Goal: Find specific page/section: Find specific page/section

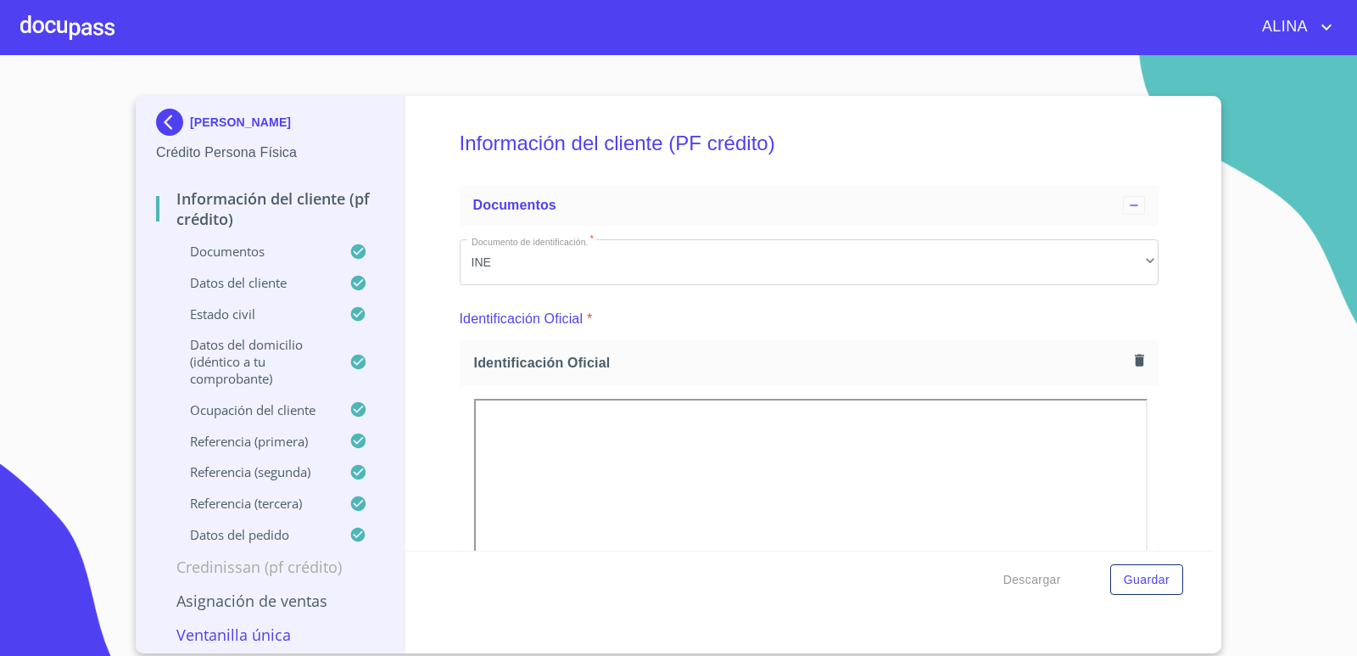
scroll to position [203, 0]
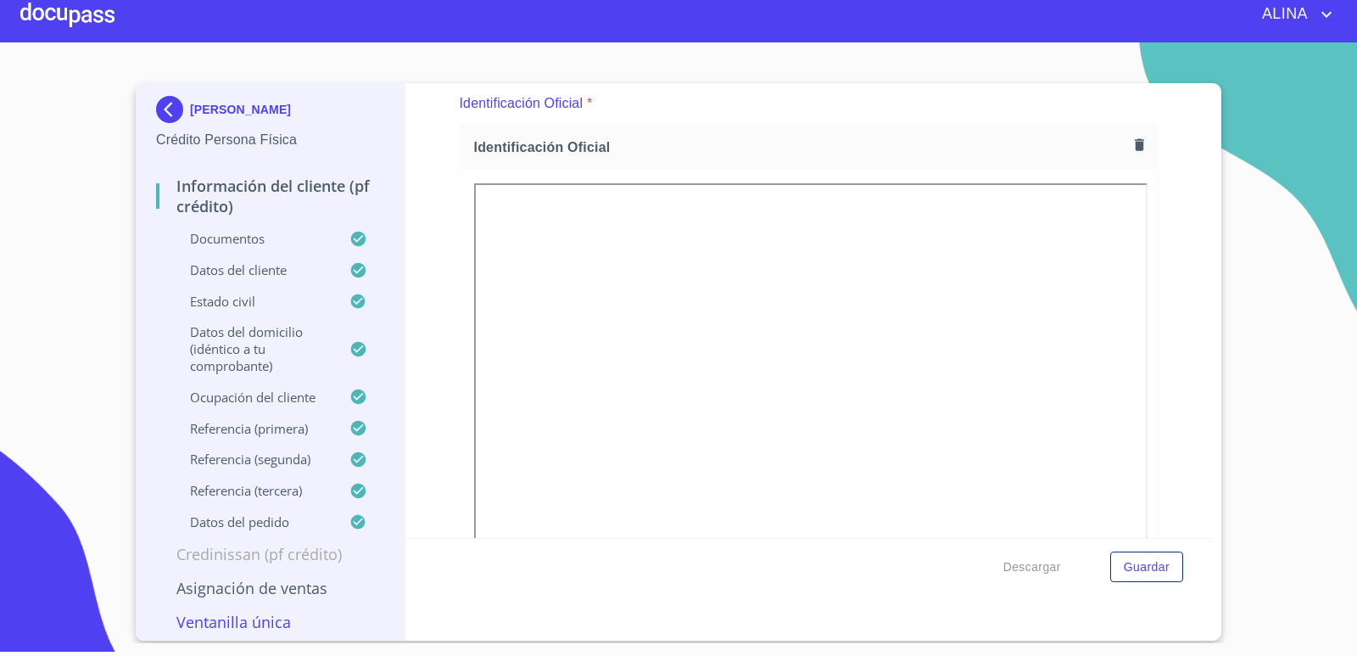
click at [69, 16] on div at bounding box center [67, 14] width 94 height 54
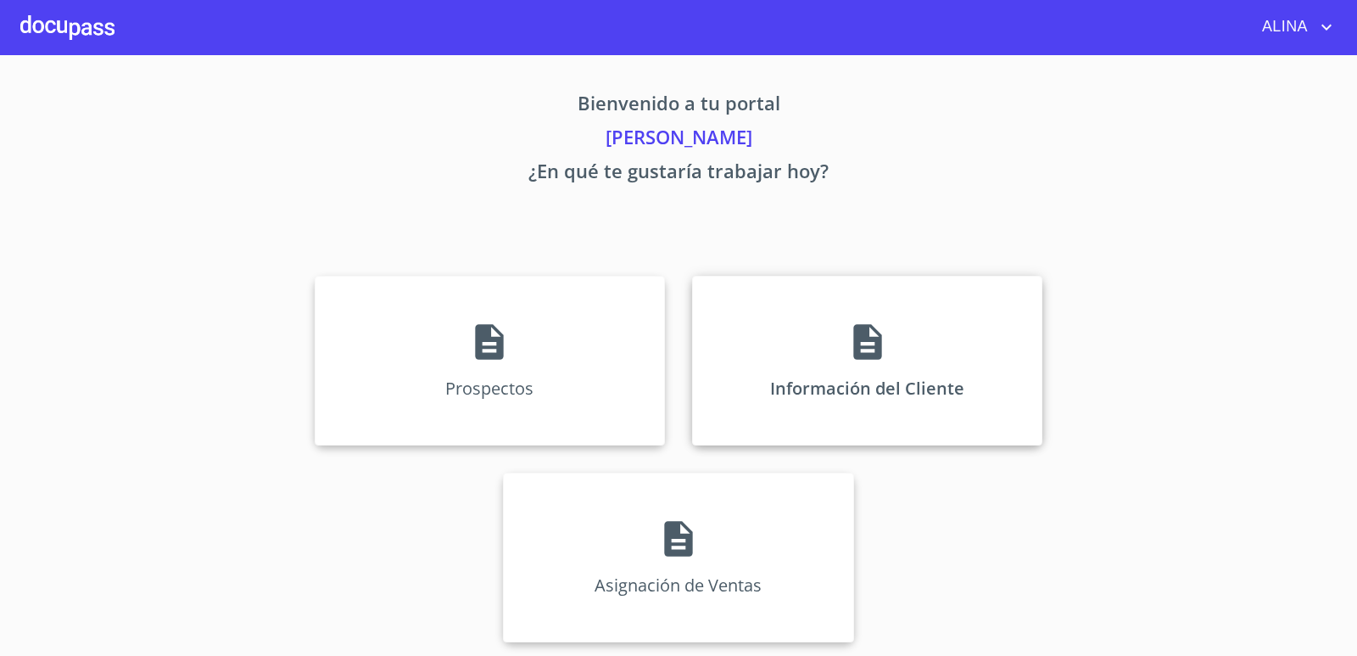
click at [765, 344] on div "Información del Cliente" at bounding box center [867, 361] width 350 height 170
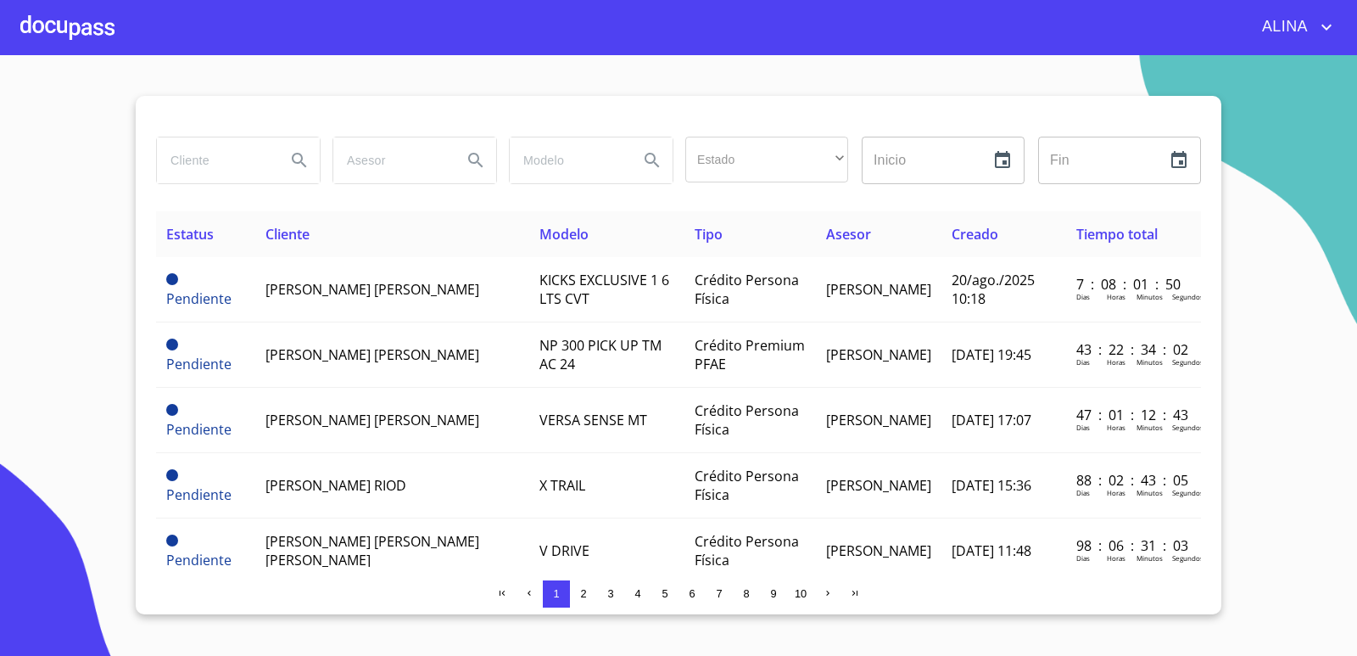
click at [226, 165] on input "search" at bounding box center [214, 160] width 115 height 46
click at [294, 163] on icon "Search" at bounding box center [299, 160] width 20 height 20
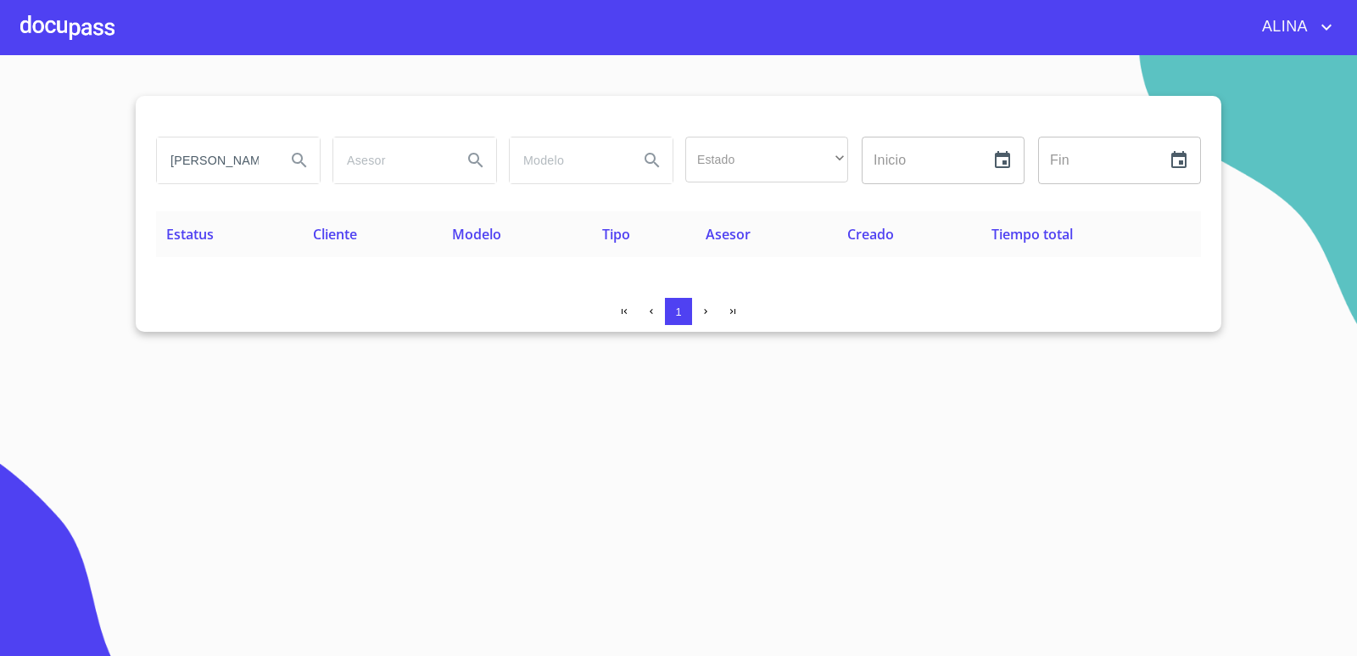
click at [273, 160] on div "[PERSON_NAME]" at bounding box center [238, 160] width 163 height 46
type input "[PERSON_NAME]"
click at [311, 163] on button "Search" at bounding box center [299, 160] width 41 height 41
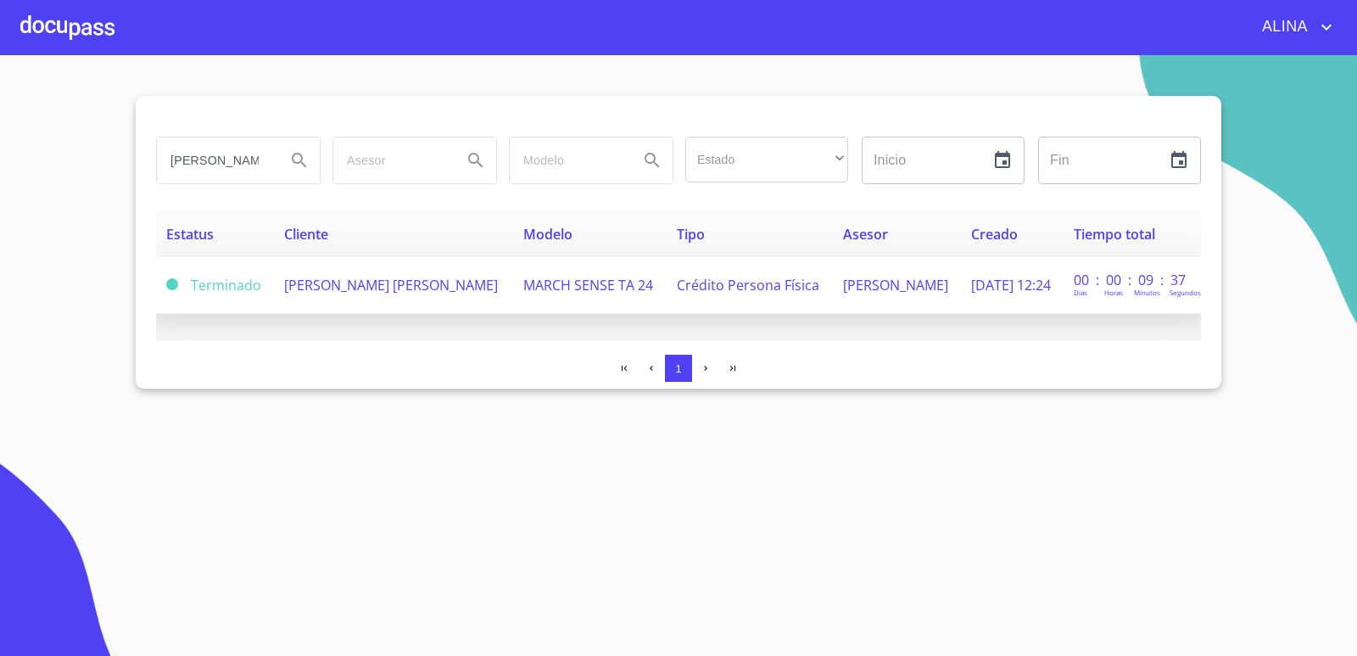
click at [332, 293] on td "[PERSON_NAME] [PERSON_NAME]" at bounding box center [393, 285] width 239 height 57
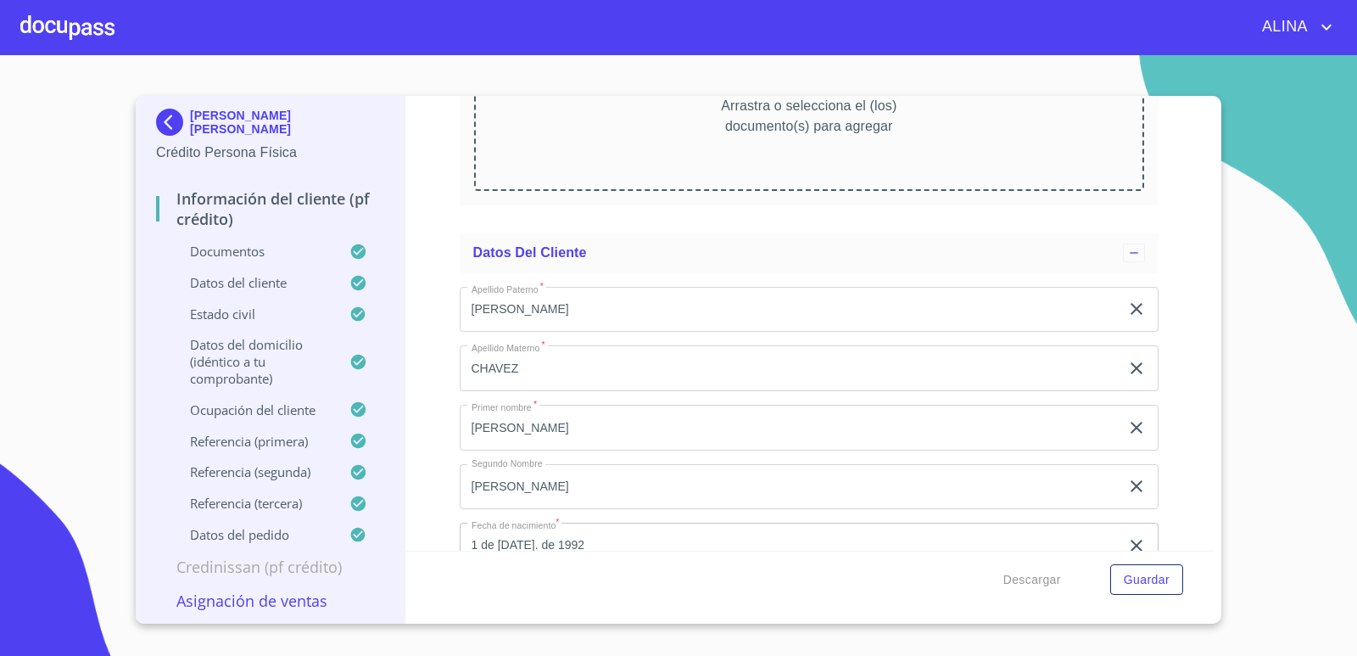
scroll to position [5260, 0]
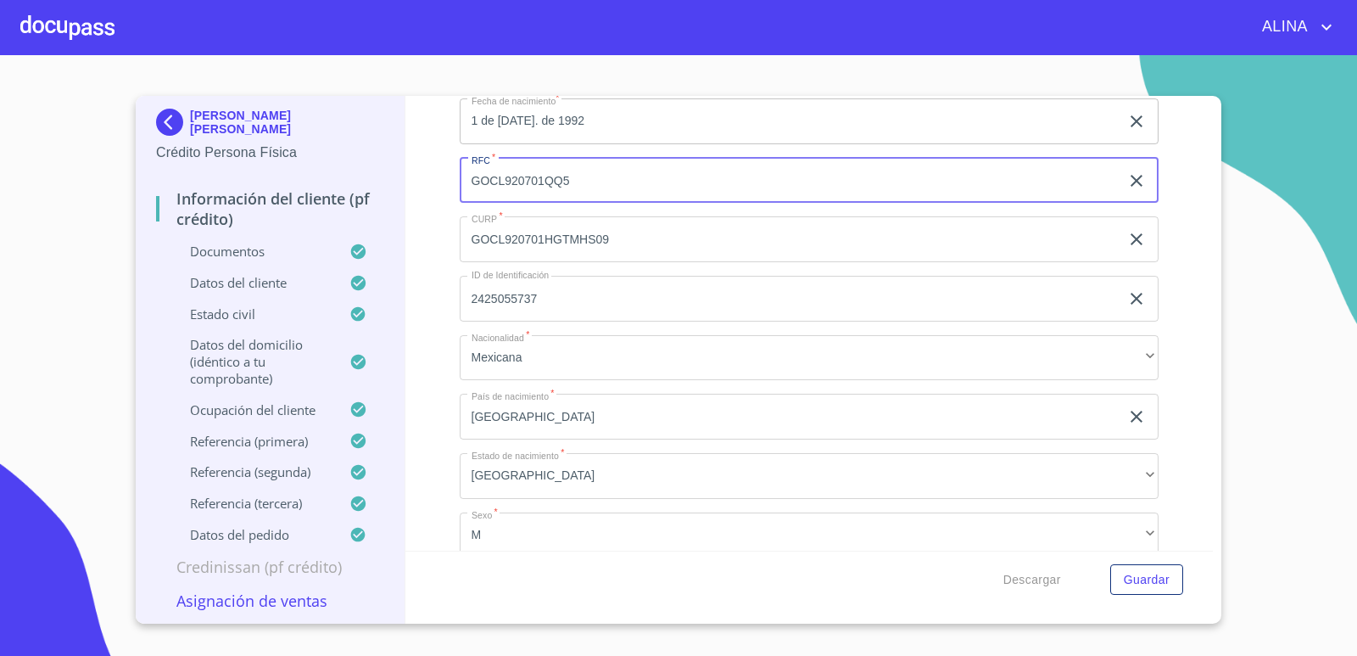
drag, startPoint x: 470, startPoint y: 182, endPoint x: 574, endPoint y: 186, distance: 103.6
click at [574, 186] on input "GOCL920701QQ5" at bounding box center [790, 181] width 661 height 46
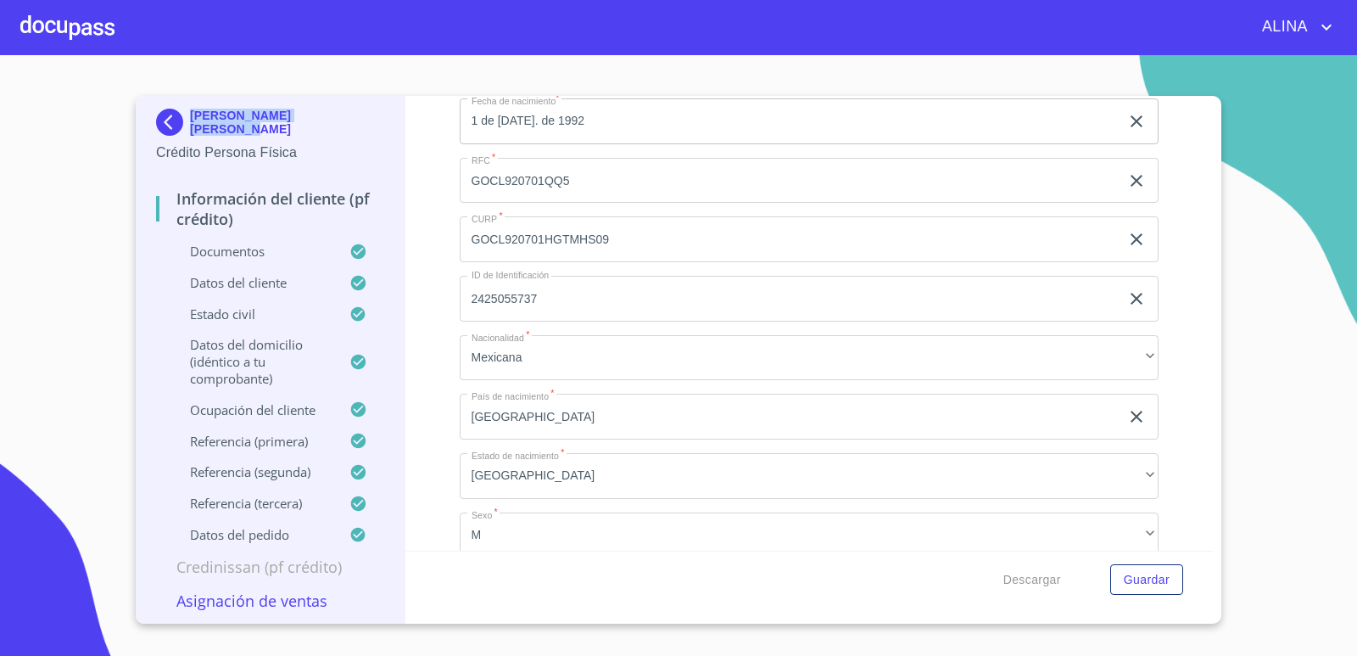
copy p "[PERSON_NAME] [PERSON_NAME]"
drag, startPoint x: 354, startPoint y: 122, endPoint x: 191, endPoint y: 120, distance: 162.9
click at [191, 120] on div "[PERSON_NAME] [PERSON_NAME]" at bounding box center [270, 126] width 228 height 34
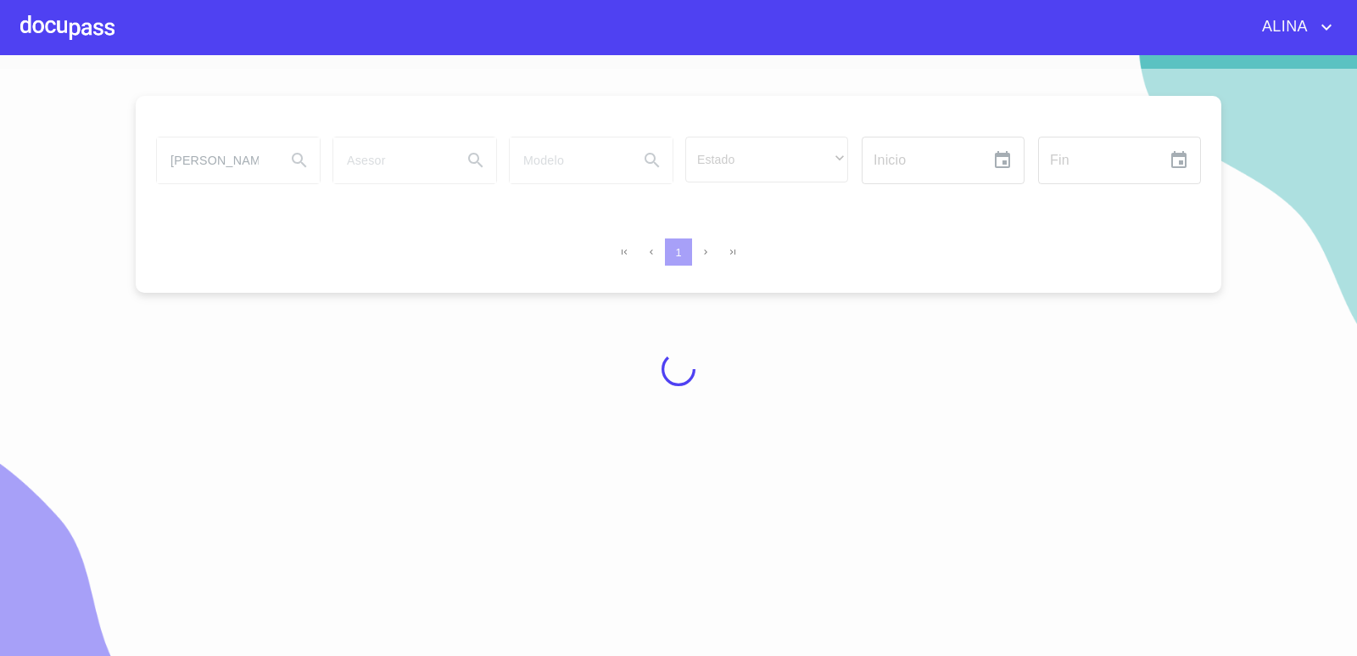
click at [93, 25] on div at bounding box center [67, 27] width 94 height 54
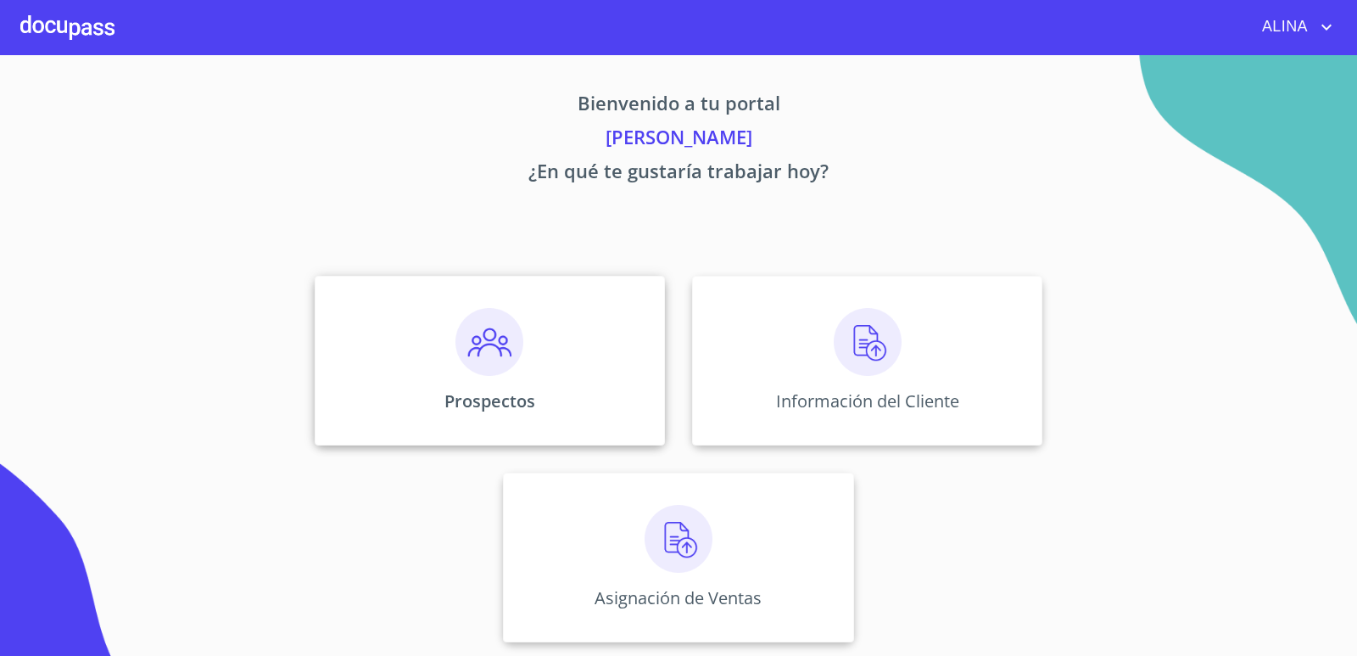
click at [596, 350] on div "Prospectos" at bounding box center [490, 361] width 350 height 170
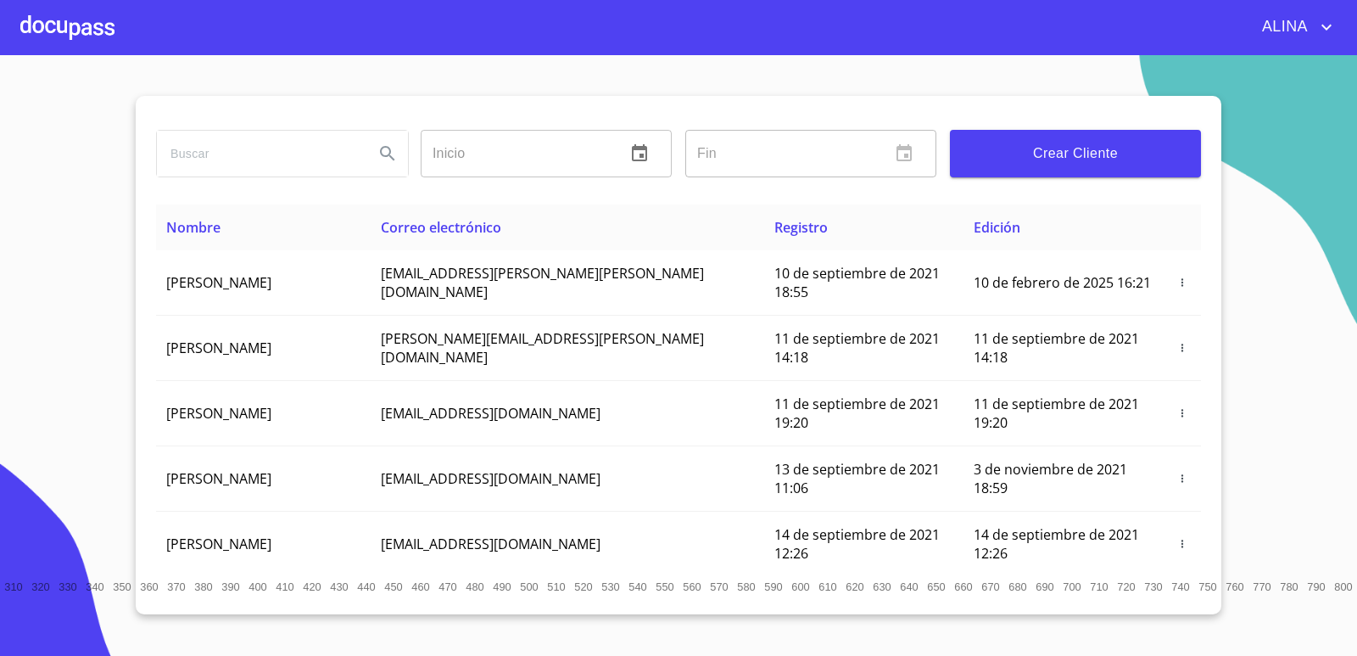
click at [244, 165] on input "search" at bounding box center [259, 154] width 204 height 46
paste input "[PERSON_NAME] [PERSON_NAME]"
type input "[PERSON_NAME] [PERSON_NAME]"
click at [388, 160] on icon "Search" at bounding box center [388, 153] width 20 height 20
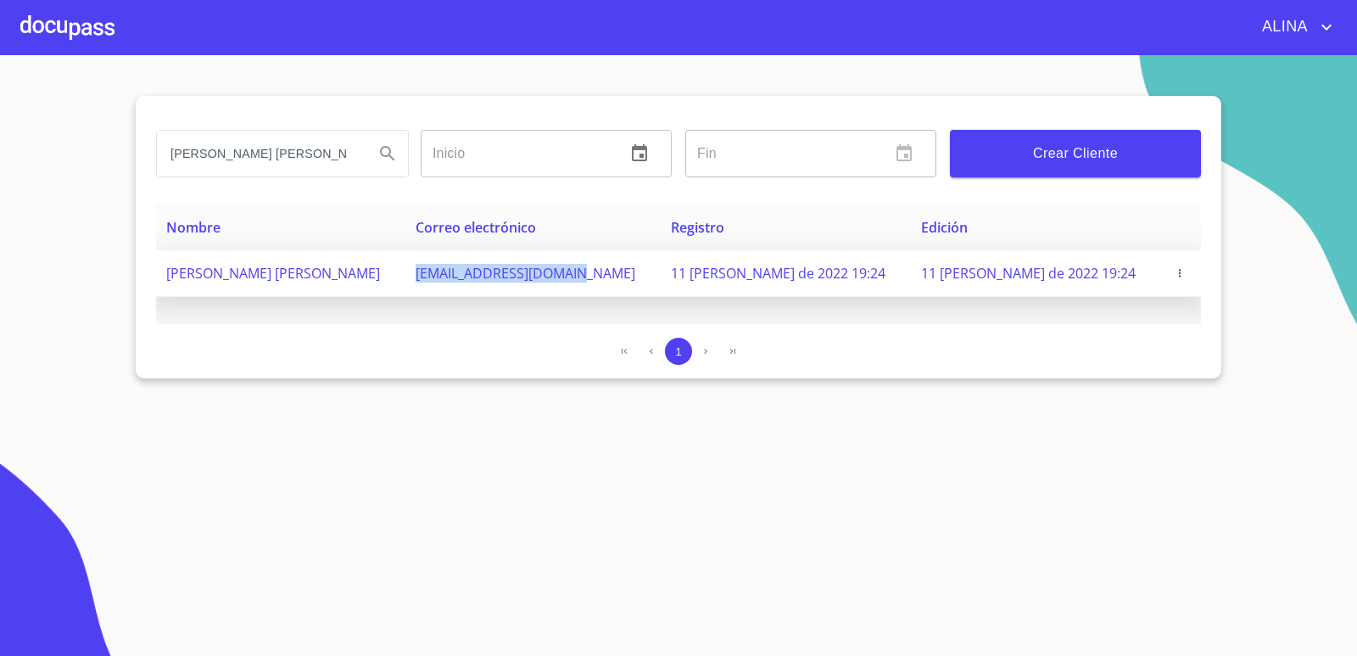
copy span "[EMAIL_ADDRESS][DOMAIN_NAME]"
drag, startPoint x: 411, startPoint y: 274, endPoint x: 579, endPoint y: 276, distance: 168.0
click at [579, 276] on td "[EMAIL_ADDRESS][DOMAIN_NAME]" at bounding box center [533, 273] width 255 height 47
copy span "[PERSON_NAME] [PERSON_NAME]"
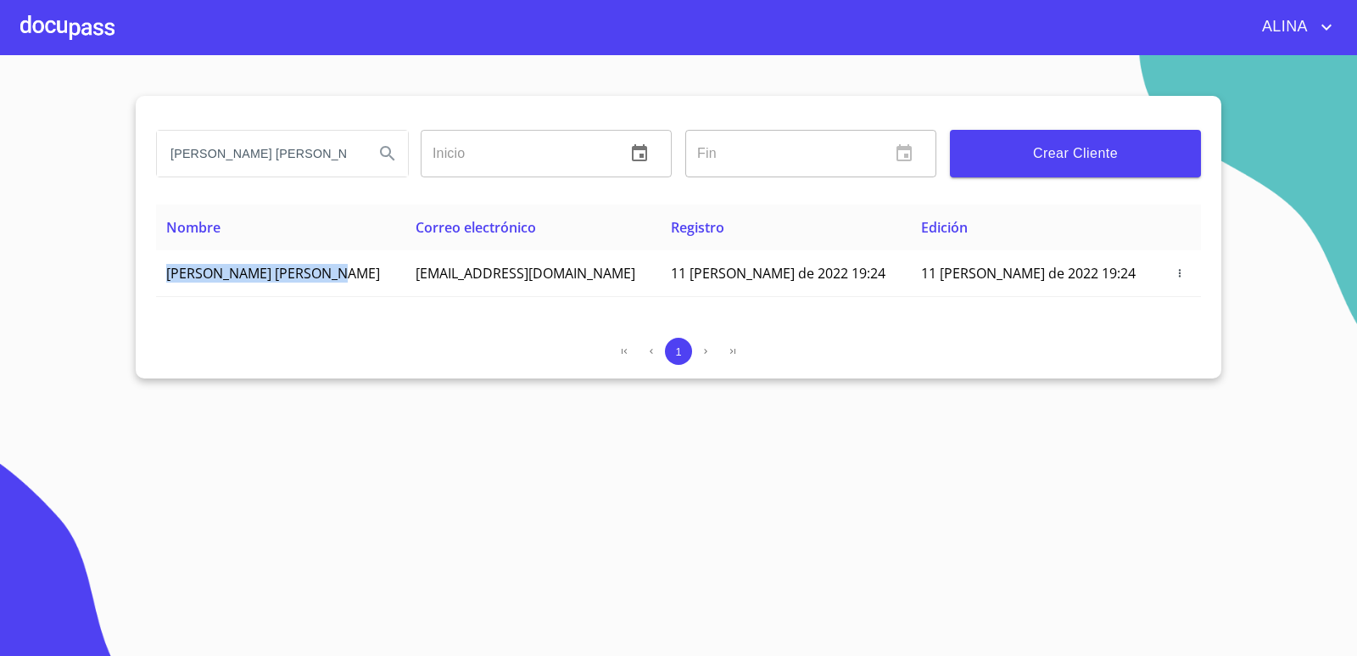
drag, startPoint x: 164, startPoint y: 273, endPoint x: 246, endPoint y: 226, distance: 95.0
click at [332, 276] on td "[PERSON_NAME] [PERSON_NAME]" at bounding box center [280, 273] width 249 height 47
click at [71, 20] on div at bounding box center [67, 27] width 94 height 54
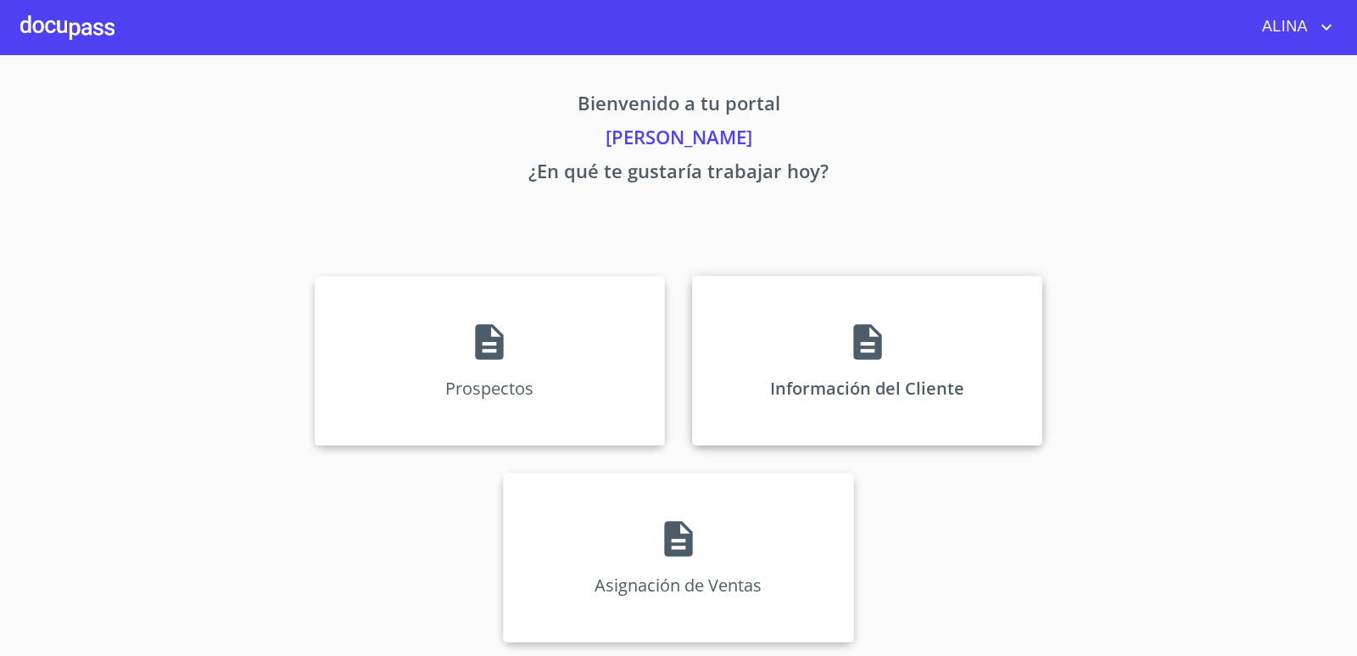
click at [750, 331] on div "Información del Cliente" at bounding box center [867, 361] width 350 height 170
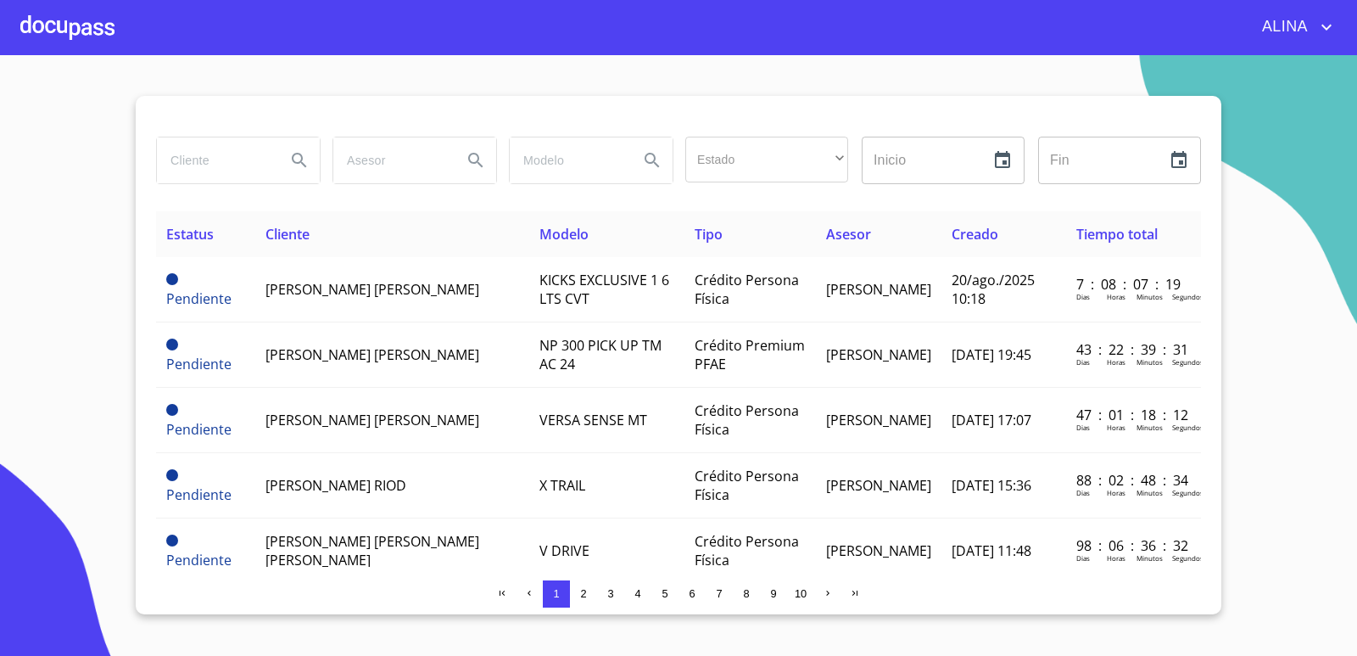
click at [184, 166] on input "search" at bounding box center [214, 160] width 115 height 46
paste input "[PERSON_NAME] [PERSON_NAME]"
type input "[PERSON_NAME] [PERSON_NAME]"
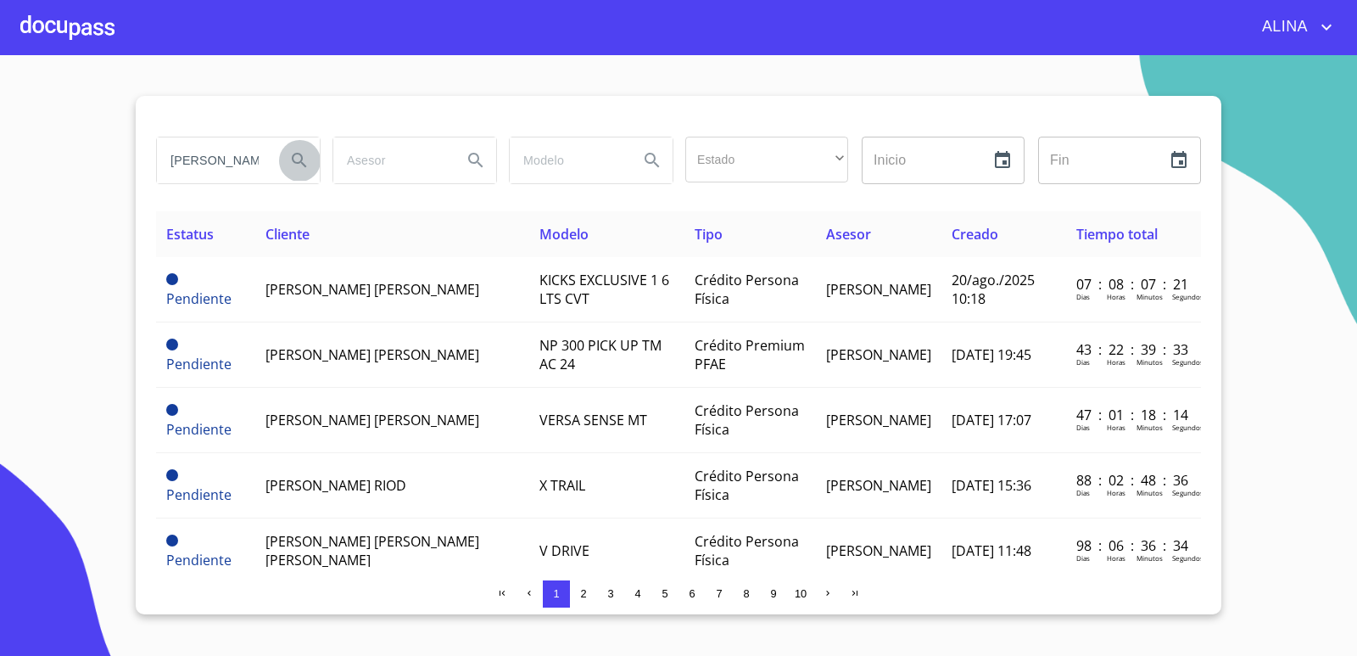
click at [310, 163] on button "Search" at bounding box center [299, 160] width 41 height 41
click at [301, 160] on icon "Search" at bounding box center [299, 160] width 14 height 14
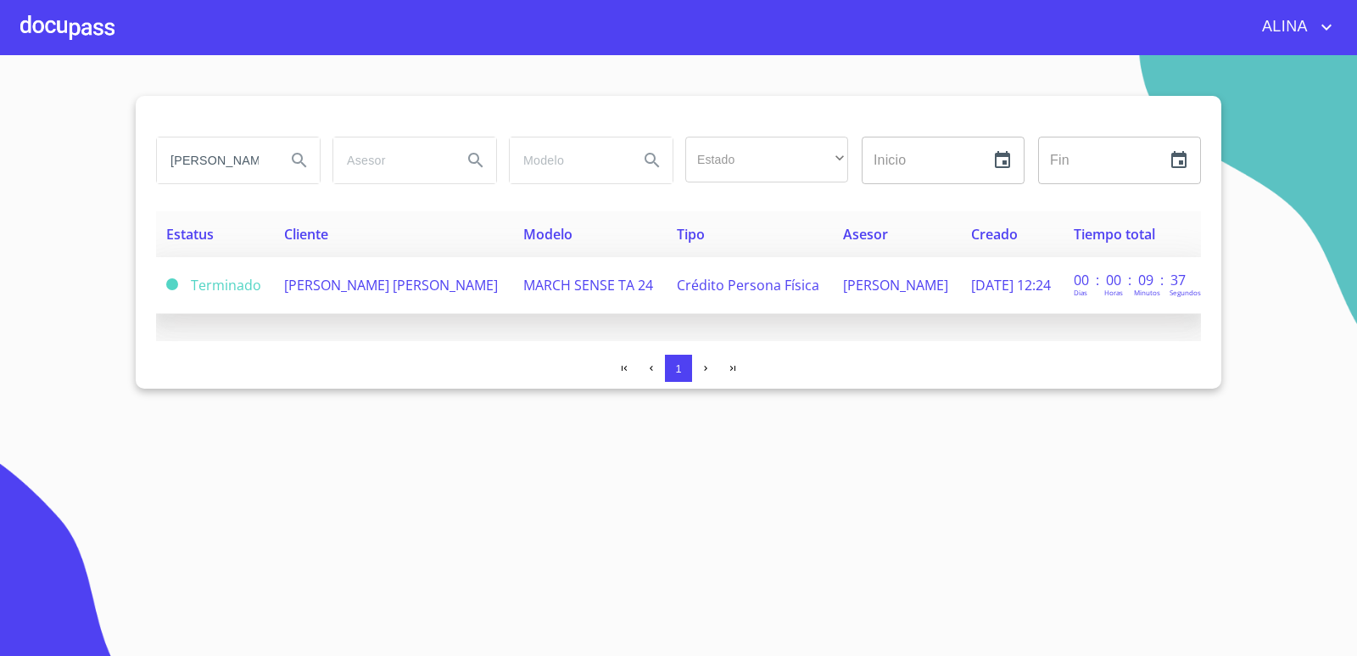
click at [339, 293] on td "[PERSON_NAME] [PERSON_NAME]" at bounding box center [393, 285] width 239 height 57
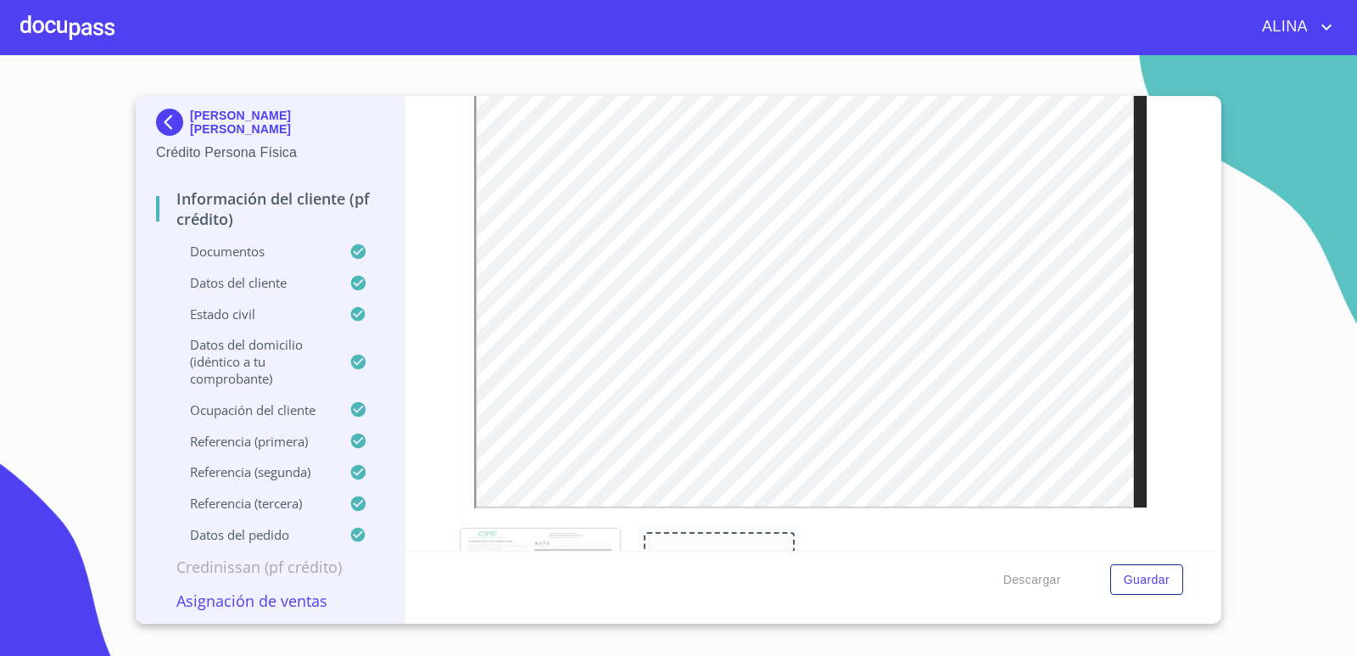
scroll to position [1103, 0]
